Goal: Browse casually: Explore the website without a specific task or goal

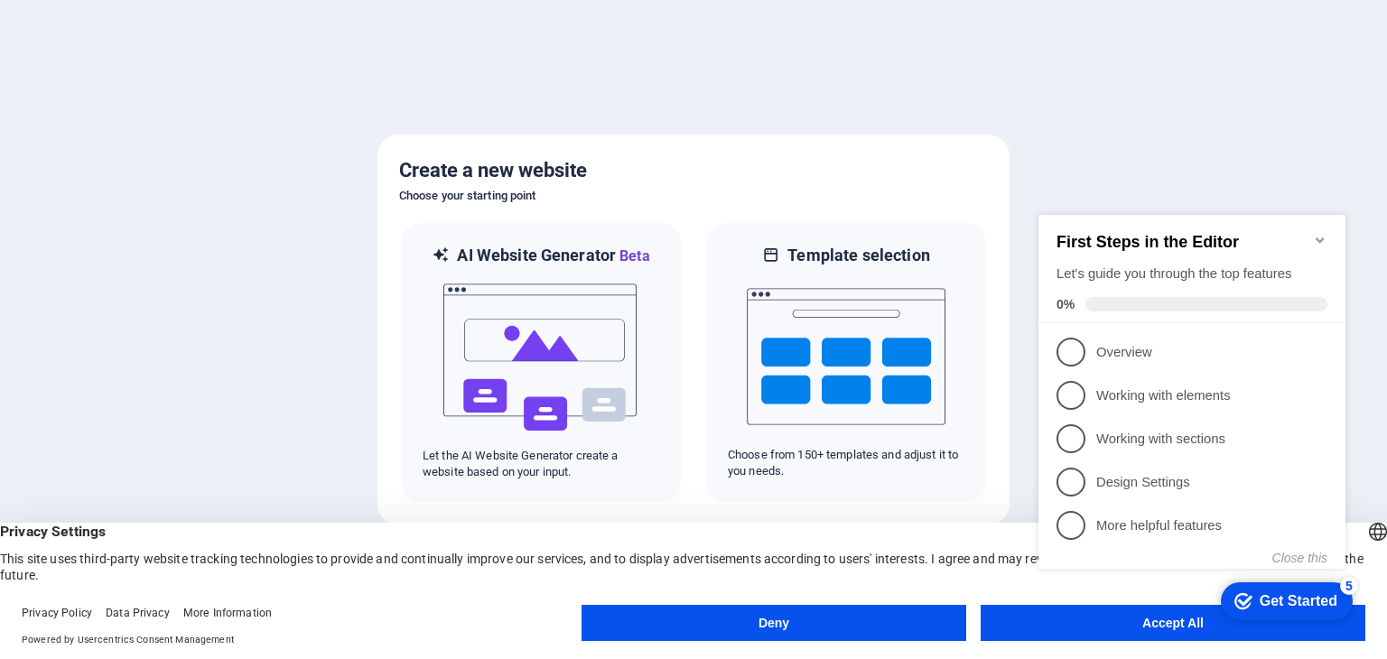
click div "checkmark Get Started 5 First Steps in the Editor Let's guide you through the t…"
click at [1066, 350] on span "1" at bounding box center [1071, 352] width 29 height 29
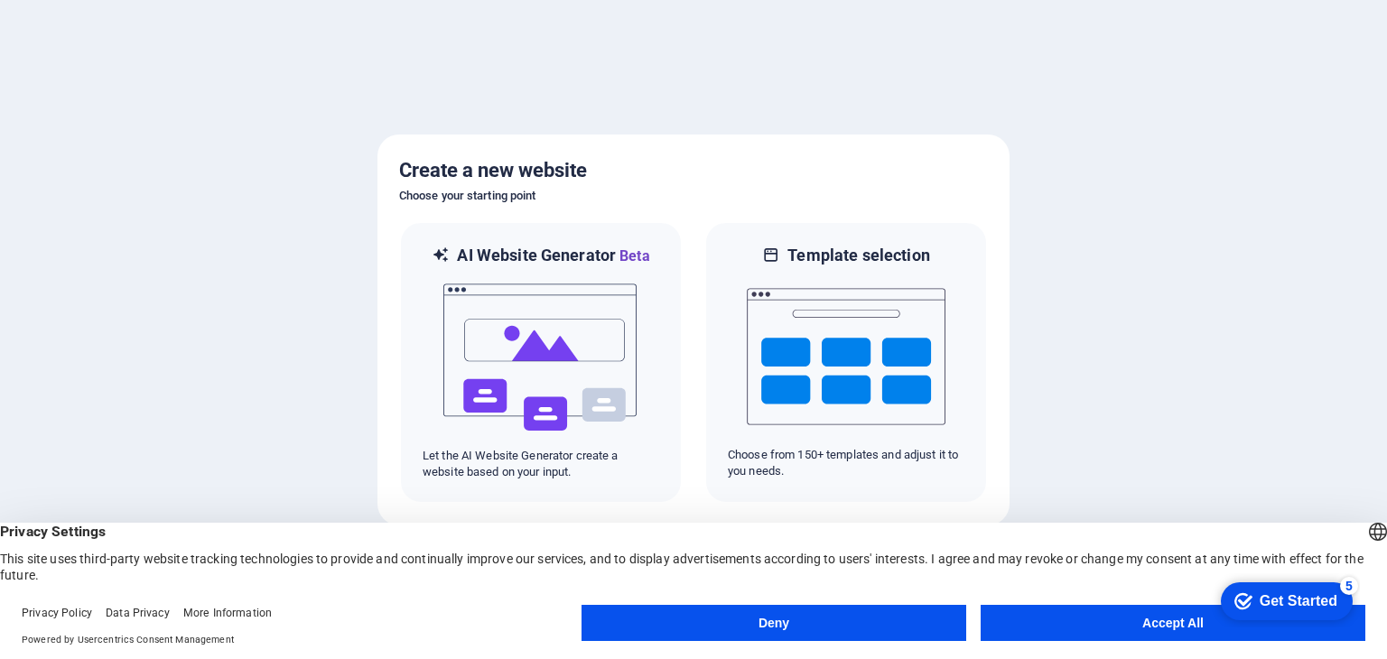
click at [1112, 621] on button "Accept All" at bounding box center [1173, 623] width 385 height 36
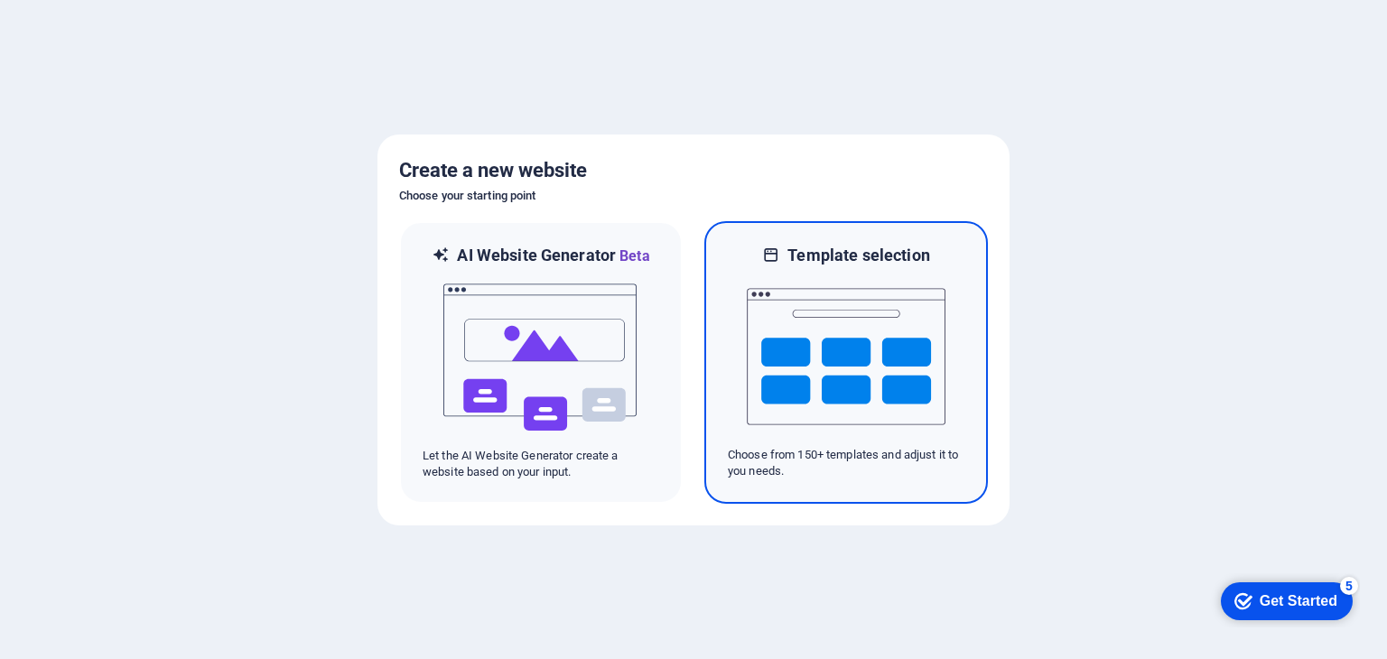
click at [856, 412] on img at bounding box center [846, 356] width 199 height 181
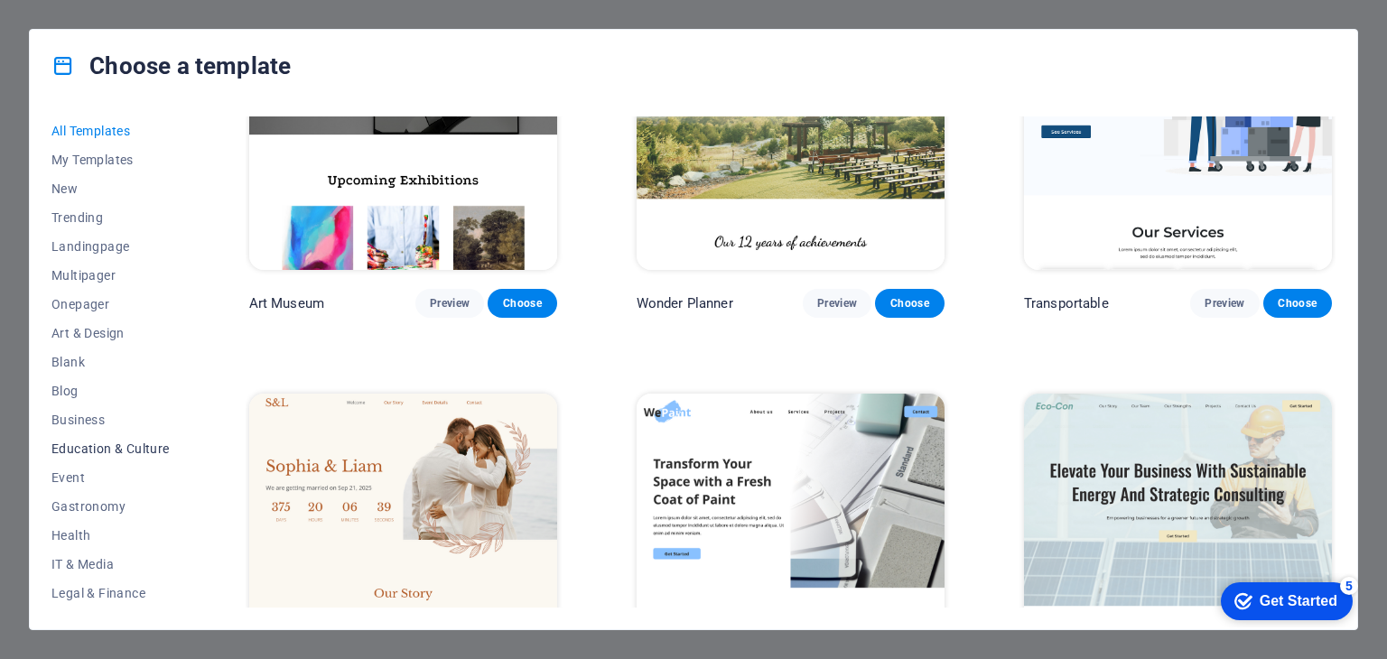
scroll to position [231, 0]
click at [74, 250] on span "Event" at bounding box center [110, 246] width 118 height 14
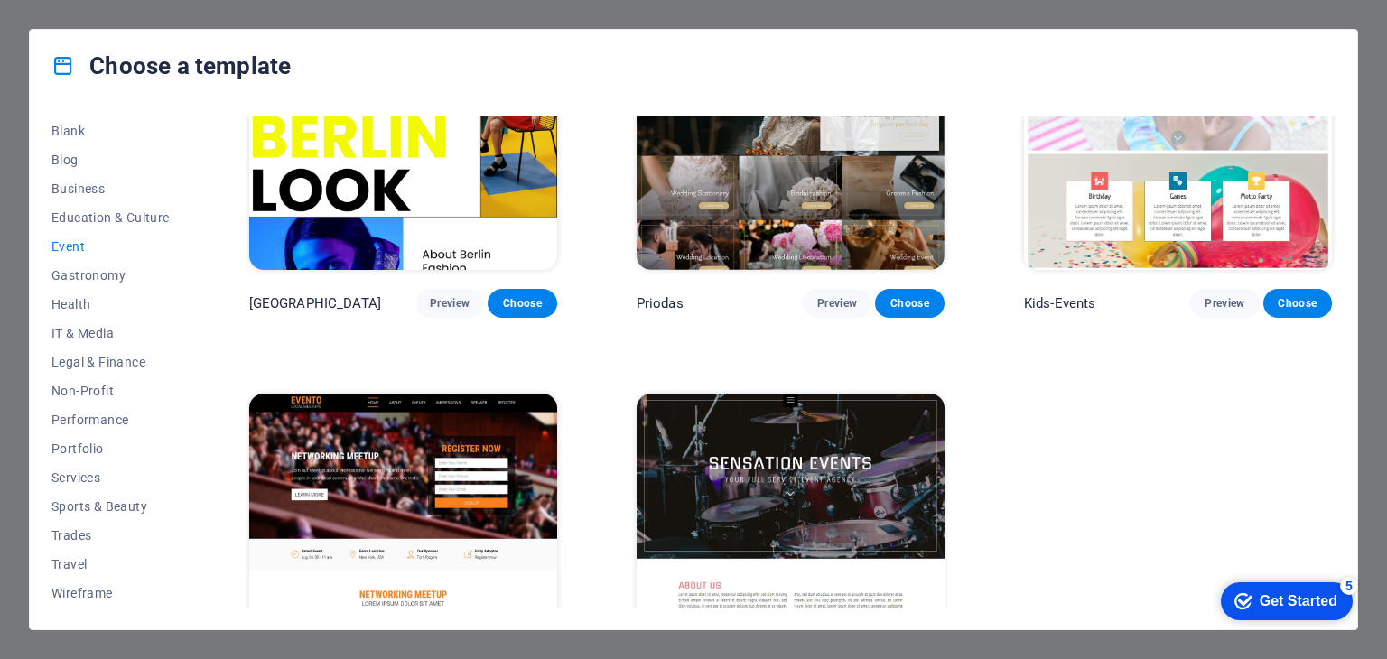
scroll to position [135, 0]
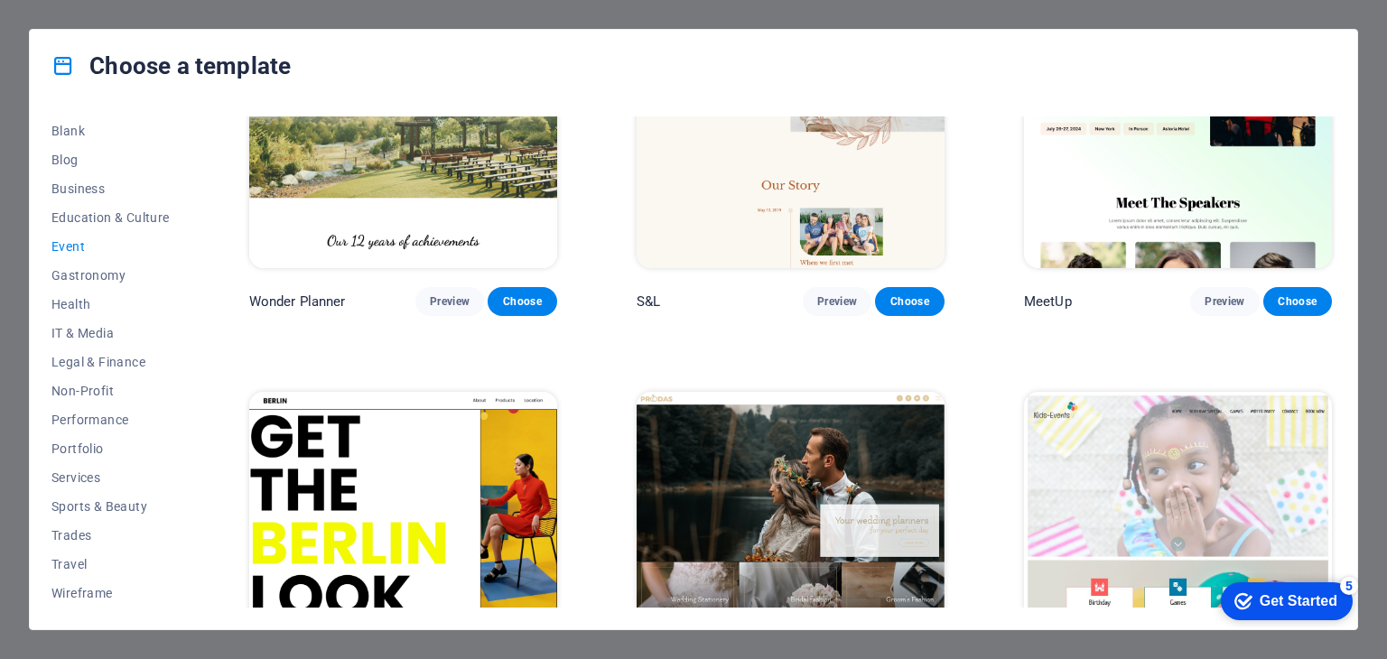
click at [72, 253] on span "Event" at bounding box center [110, 246] width 118 height 14
click at [67, 274] on span "Gastronomy" at bounding box center [110, 275] width 118 height 14
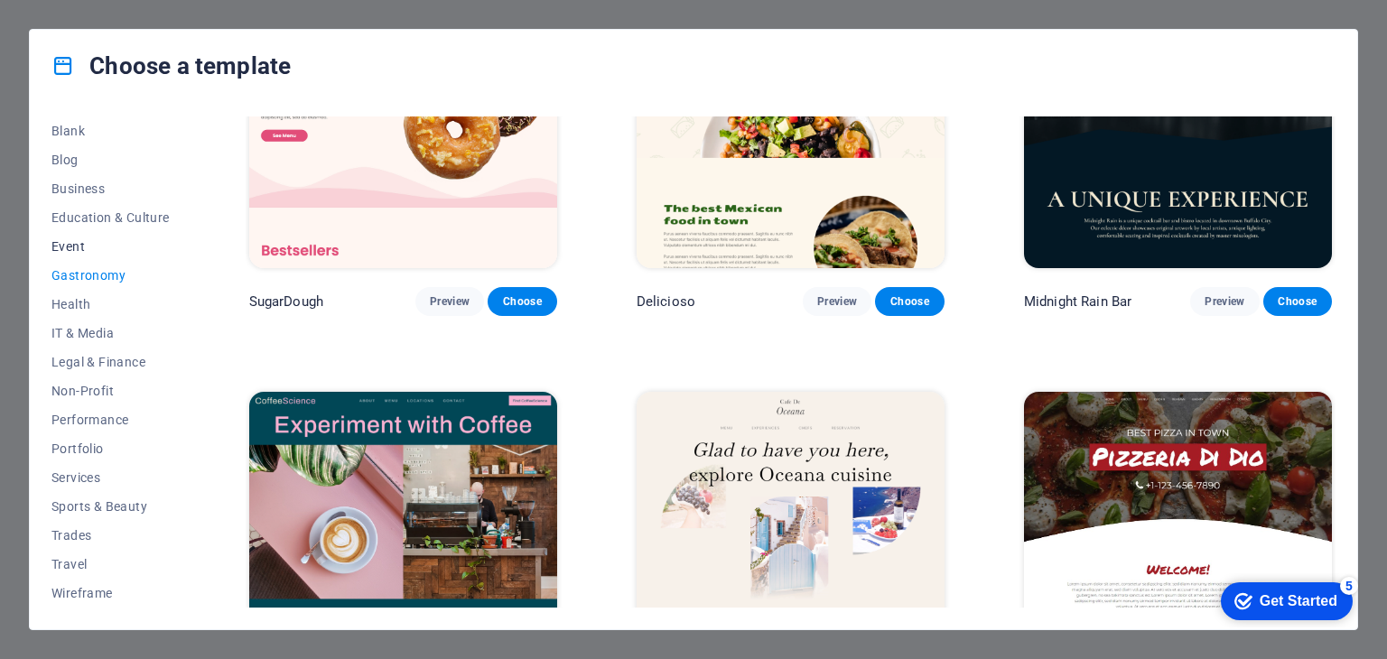
click at [61, 248] on span "Event" at bounding box center [110, 246] width 118 height 14
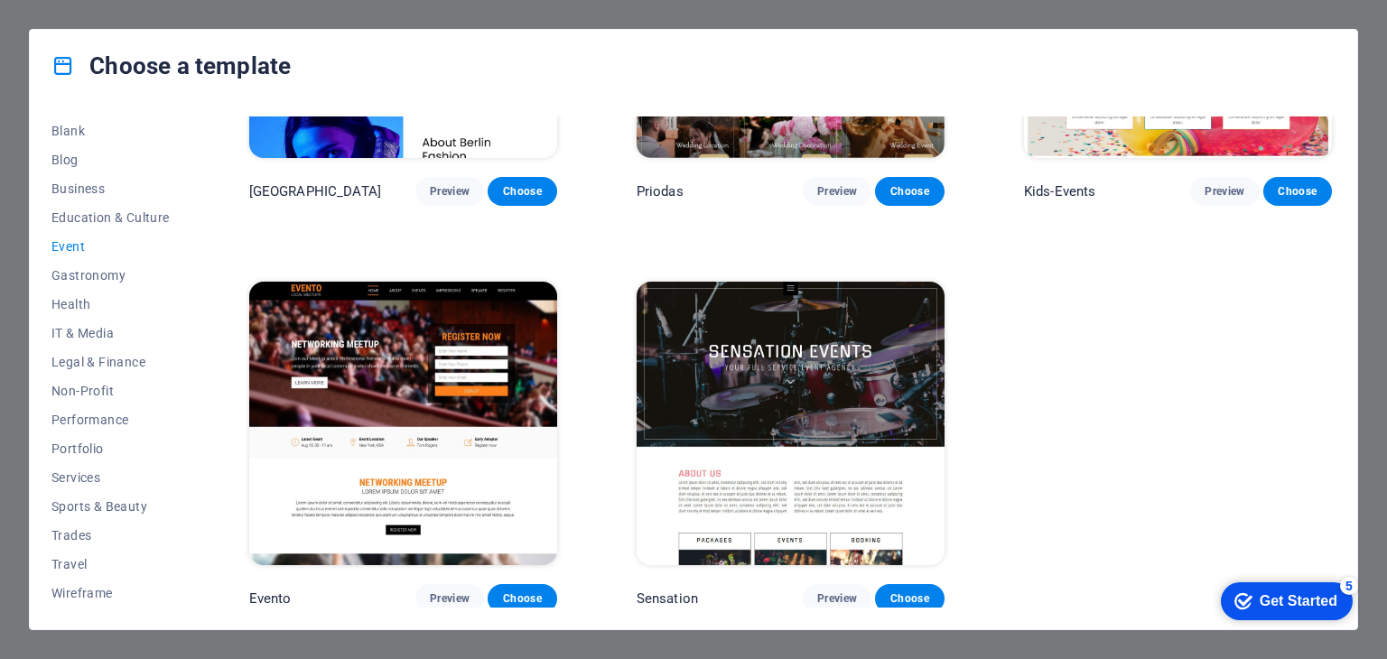
scroll to position [0, 0]
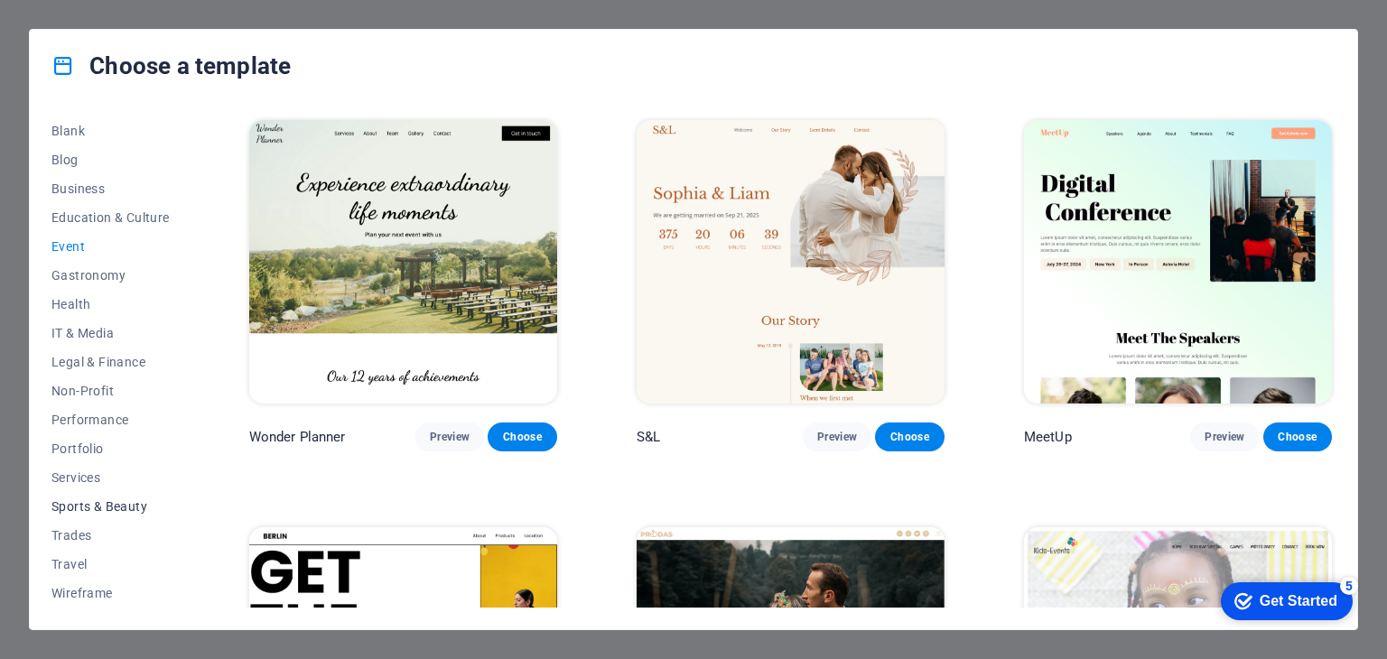
click at [87, 511] on span "Sports & Beauty" at bounding box center [110, 506] width 118 height 14
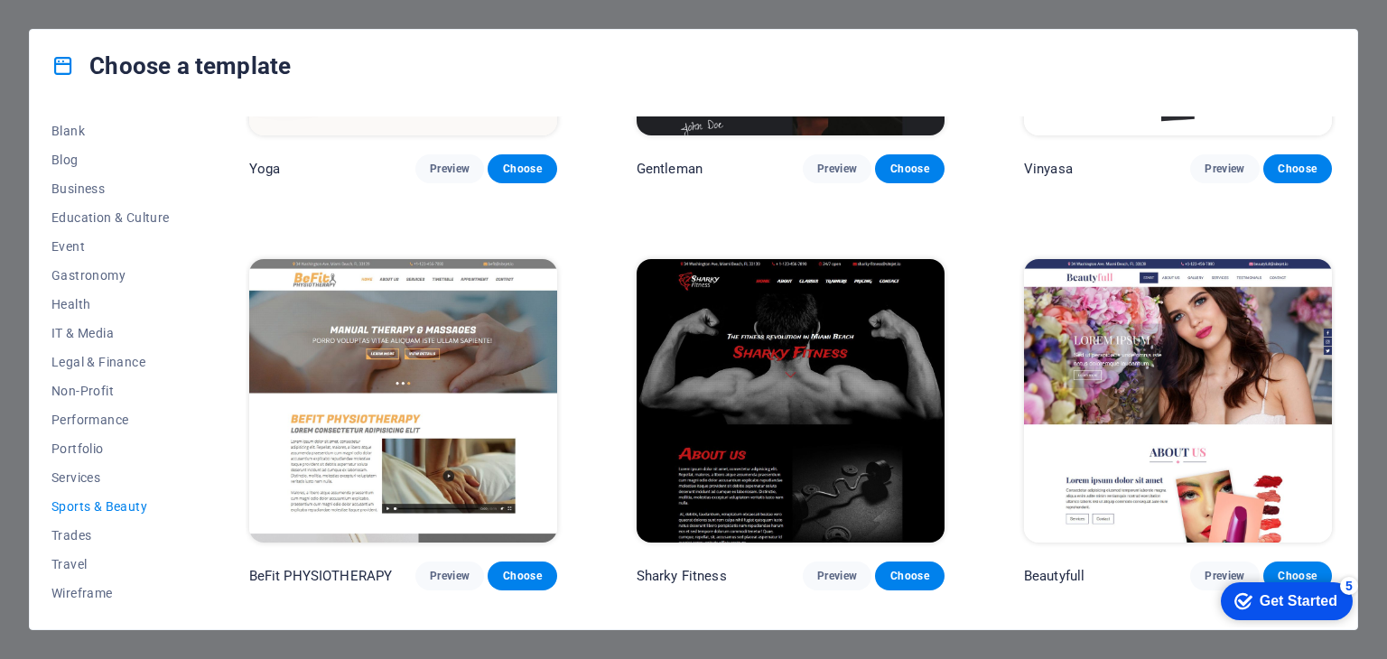
scroll to position [1355, 0]
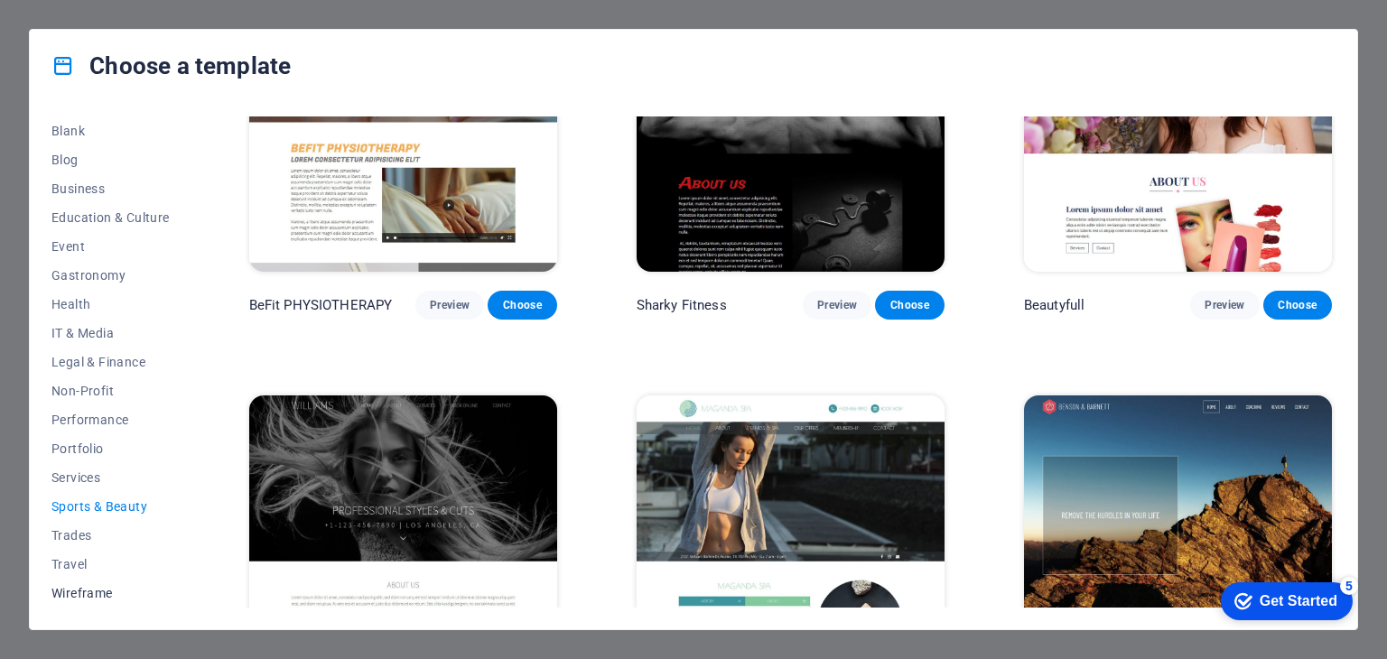
click at [73, 586] on span "Wireframe" at bounding box center [110, 593] width 118 height 14
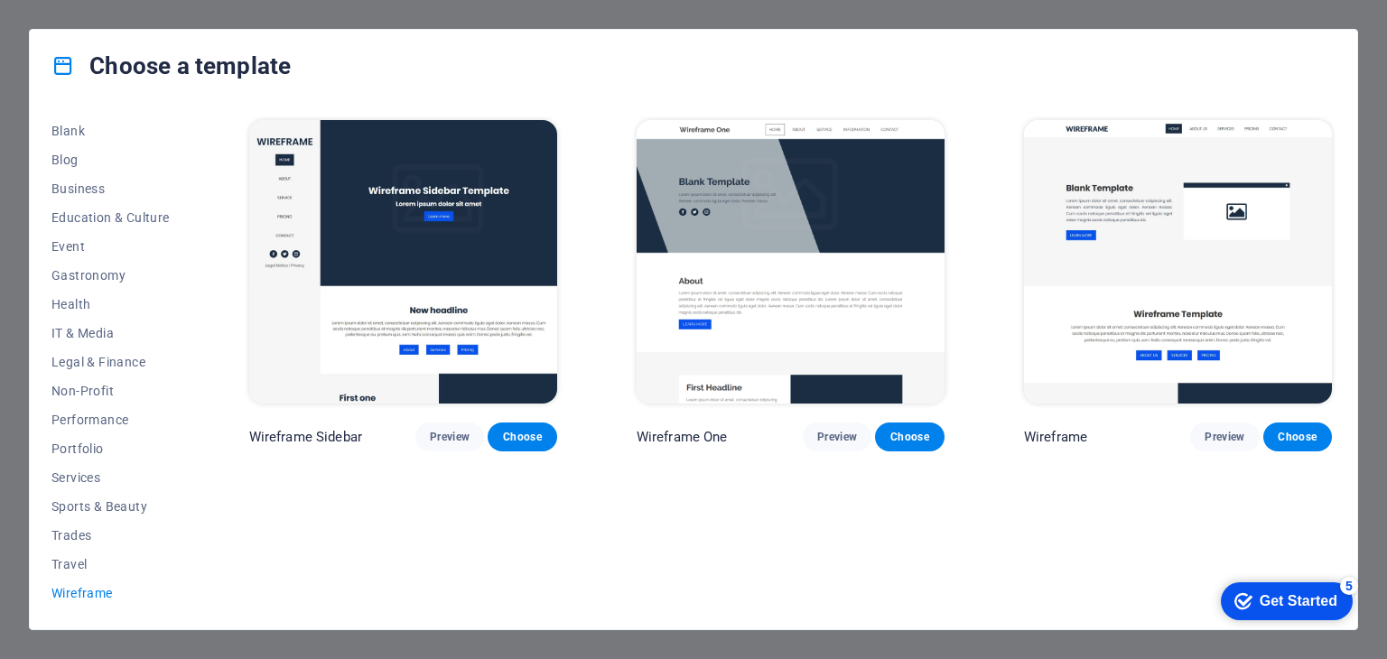
scroll to position [0, 0]
click at [85, 270] on span "Gastronomy" at bounding box center [110, 275] width 118 height 14
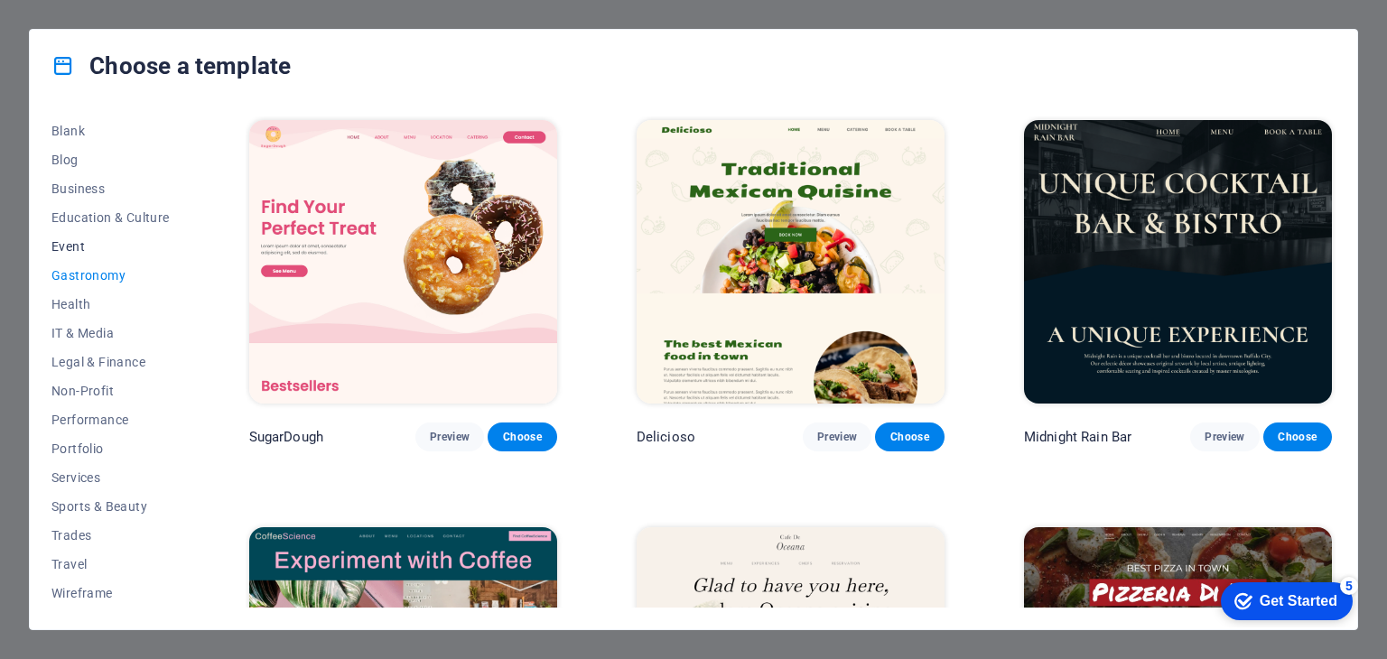
click at [73, 246] on span "Event" at bounding box center [110, 246] width 118 height 14
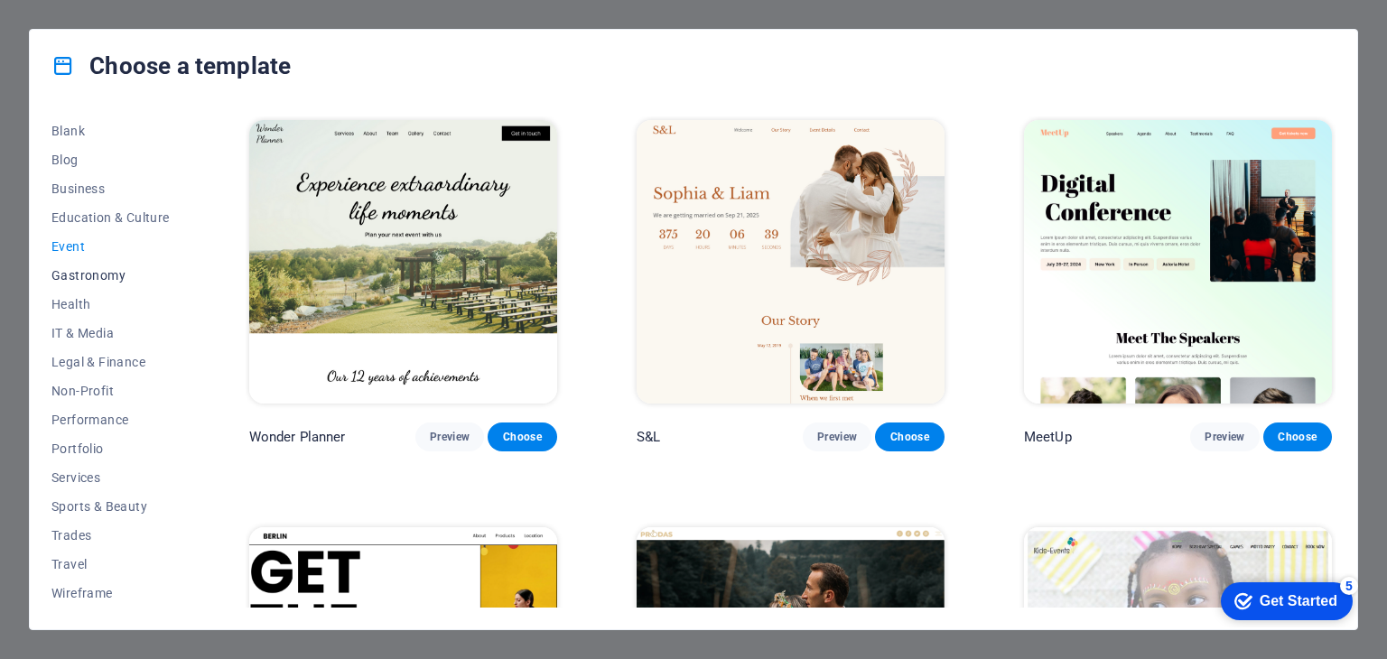
click at [85, 275] on span "Gastronomy" at bounding box center [110, 275] width 118 height 14
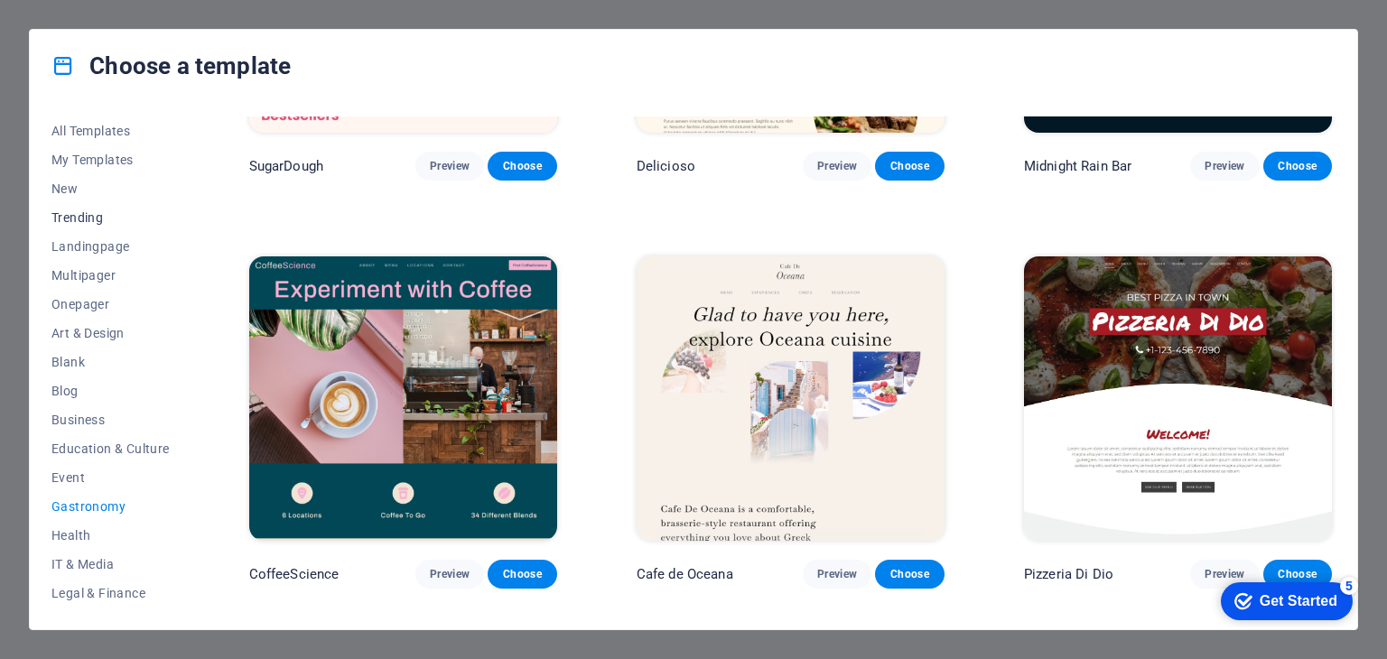
click at [81, 214] on span "Trending" at bounding box center [110, 217] width 118 height 14
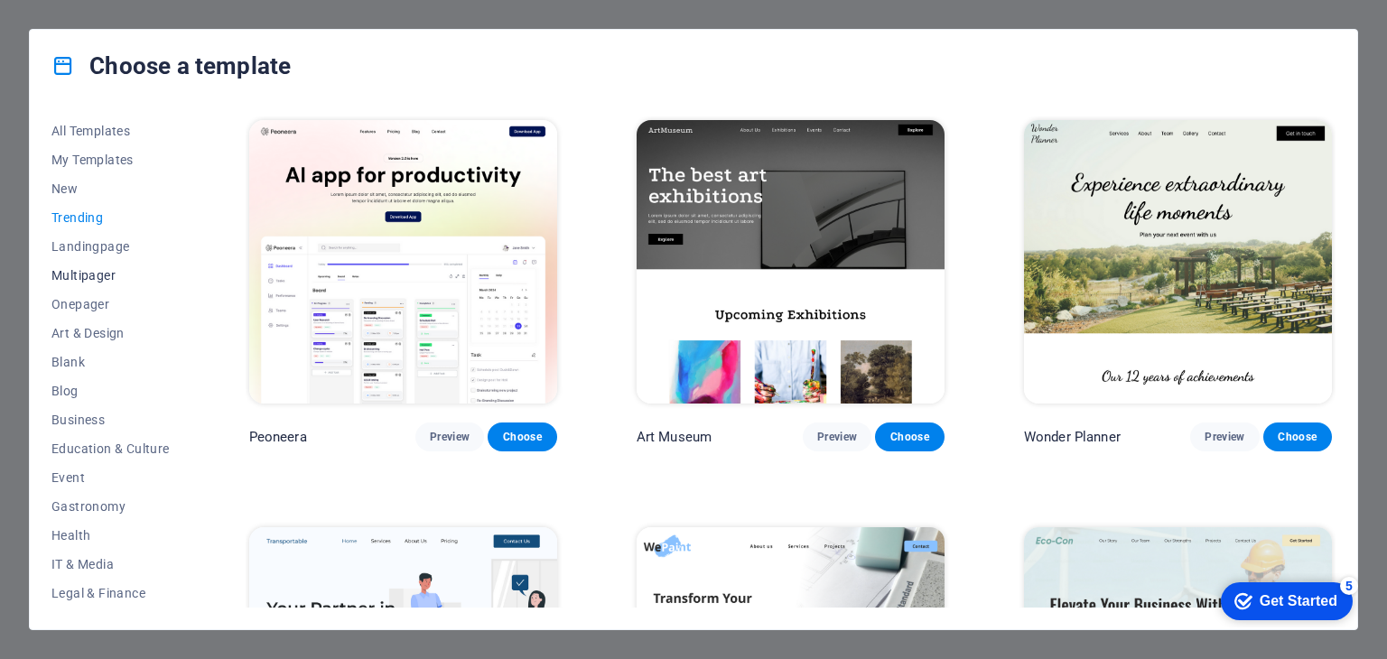
click at [76, 278] on span "Multipager" at bounding box center [110, 275] width 118 height 14
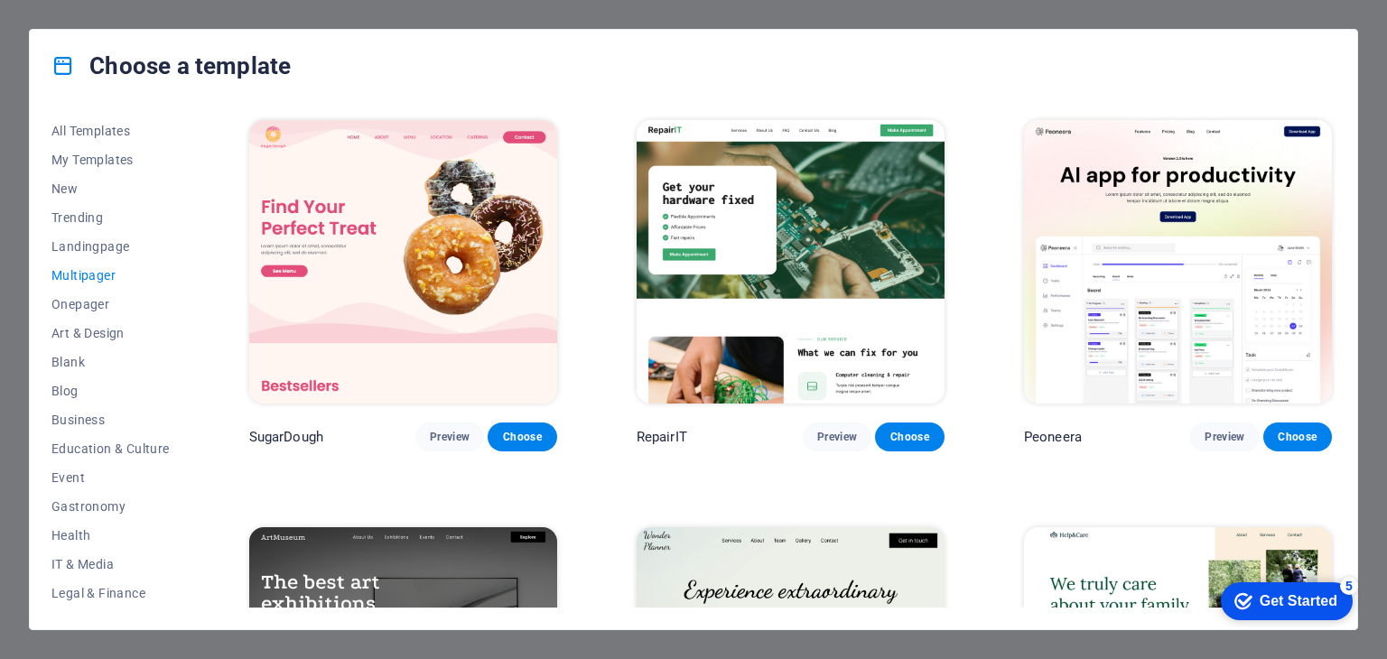
scroll to position [271, 0]
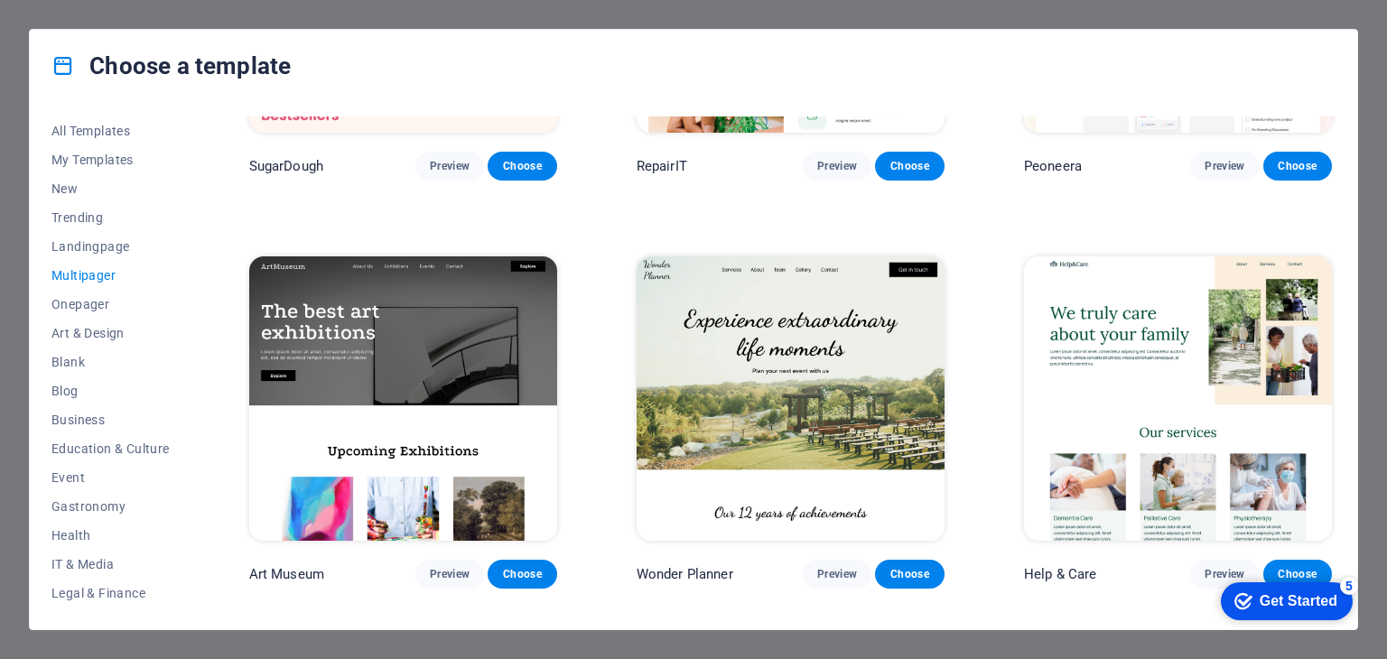
click at [461, 359] on img at bounding box center [403, 398] width 308 height 284
